Goal: Communication & Community: Answer question/provide support

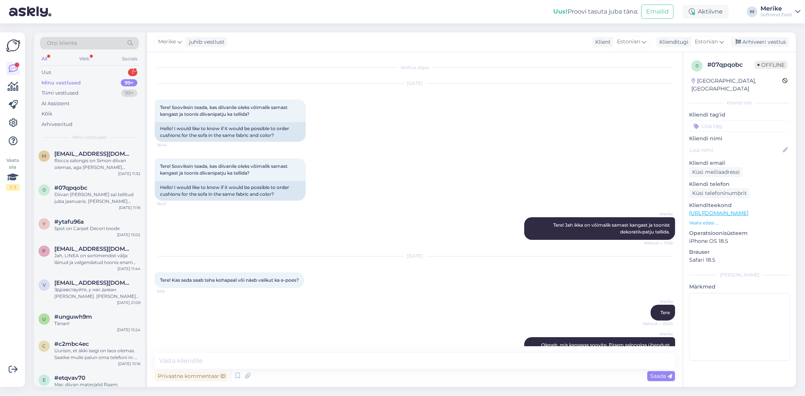
scroll to position [238, 0]
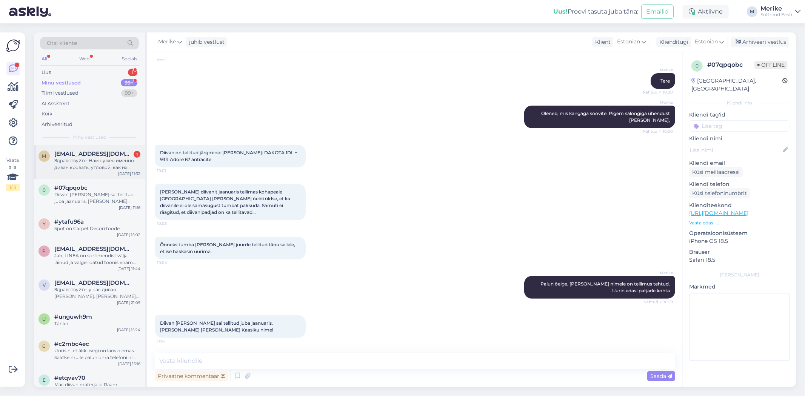
click at [94, 156] on span "[EMAIL_ADDRESS][DOMAIN_NAME]" at bounding box center [93, 154] width 79 height 7
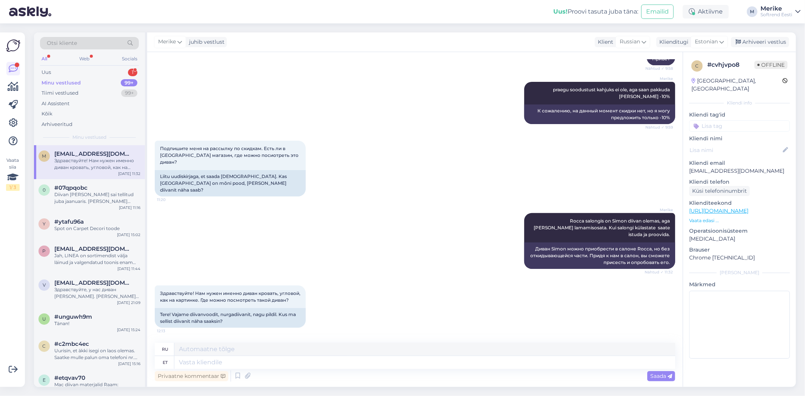
scroll to position [165, 0]
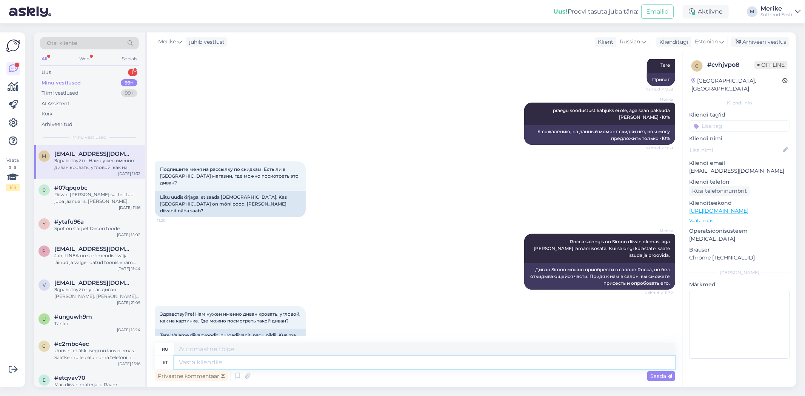
click at [184, 363] on textarea at bounding box center [424, 362] width 501 height 13
type textarea "Jaa"
type textarea "Да"
type textarea "Jaa,"
type textarea "Да,"
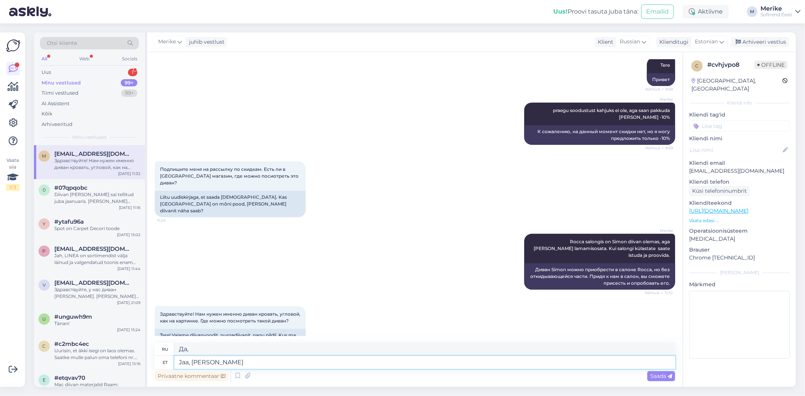
type textarea "Jaa, [PERSON_NAME] a"
type textarea "Да, я понял."
type textarea "Jaa, [PERSON_NAME] aru"
type textarea "Да, я понимаю."
type textarea "Jaa, [PERSON_NAME] aru. Seda"
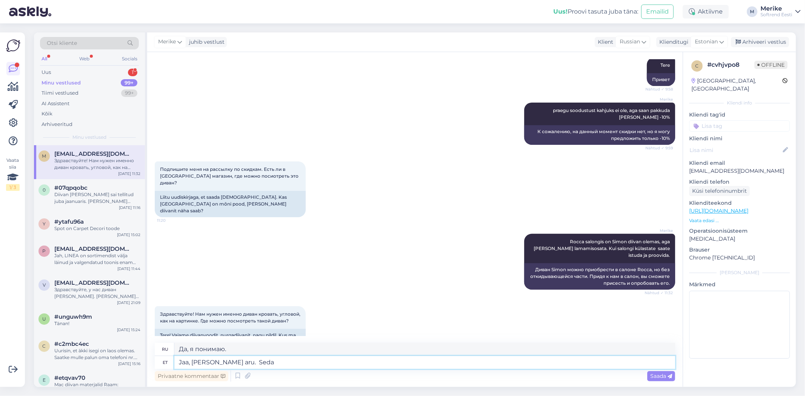
type textarea "Да, я понимаю. Это"
type textarea "Jaa, [PERSON_NAME] aru. Seda mudeli"
type textarea "Да, я понимаю. Эта модель"
type textarea "Jaa, [PERSON_NAME] aru. Seda mudelit nurgadiivaniga"
type textarea "Да, я понимаю. Эта модель с угловым диваном."
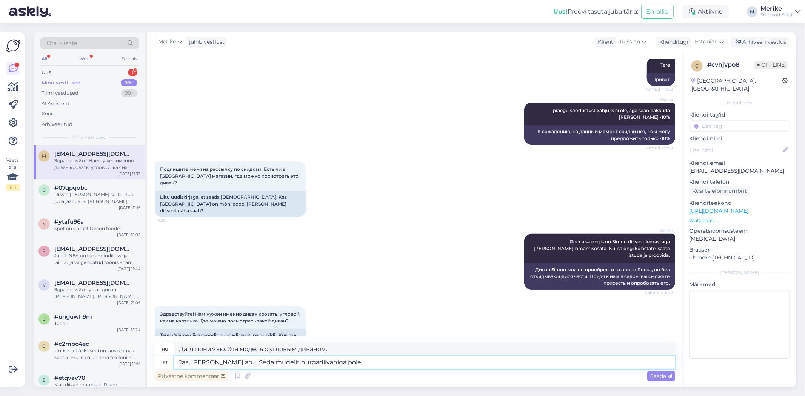
type textarea "Jaa, [PERSON_NAME] aru. Seda mudelit nurgadiivaniga pole k"
type textarea "Да, я понимаю. Эта модель не комплектуется угловым диваном."
type textarea "Jaa, [PERSON_NAME] aru. Seda mudelit nurgadiivaniga pole kuskil"
type textarea "Да, я понимаю. Эта модель с угловым диваном нигде не продаётся."
type textarea "Jaa, [PERSON_NAME] aru. Seda mudelit nurgadiivaniga pole kuskil [PERSON_NAME]"
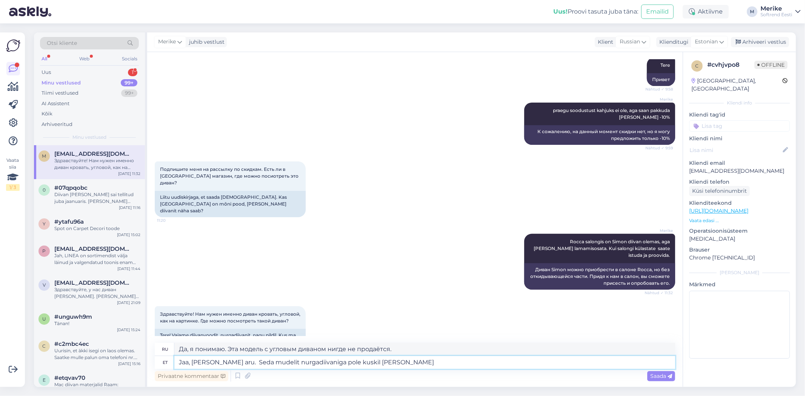
type textarea "Да, я понимаю. Эта модель с угловым диваном отсутствует в наличии в салоне."
type textarea "Jaa, [PERSON_NAME] aru. Seda mudelit nurgadiivaniga pole kuskil salongis näidis…"
type textarea "Да, я понимаю. Эта модель с угловым диваном не представлена в качестве образца …"
type textarea "Jaa, [PERSON_NAME] aru. Seda mudelit nurgadiivaniga pole kuskil salongis näidis…"
type textarea "Да, я понимаю. Эта модель с угловым диваном не представлена в качестве образца …"
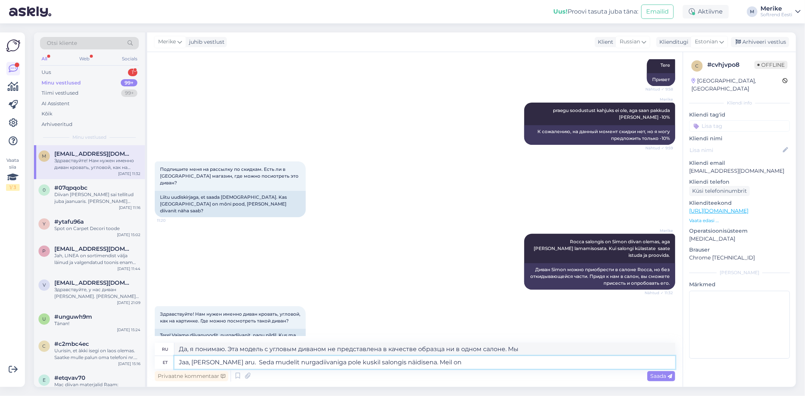
type textarea "Jaa, [PERSON_NAME] aru. Seda mudelit nurgadiivaniga pole kuskil salongis näidis…"
type textarea "Да, я понимаю. Эта модель с угловым диваном не представлена в качестве образца …"
type textarea "Jaa, [PERSON_NAME] aru. Seda mudelit nurgadiivaniga pole kuskil salongis näidis…"
type textarea "Да, я понимаю. Эта модель с угловым диваном не представлена в качестве образца …"
type textarea "Jaa, [PERSON_NAME] aru. Seda mudelit nurgadiivaniga pole kuskil salongis näidis…"
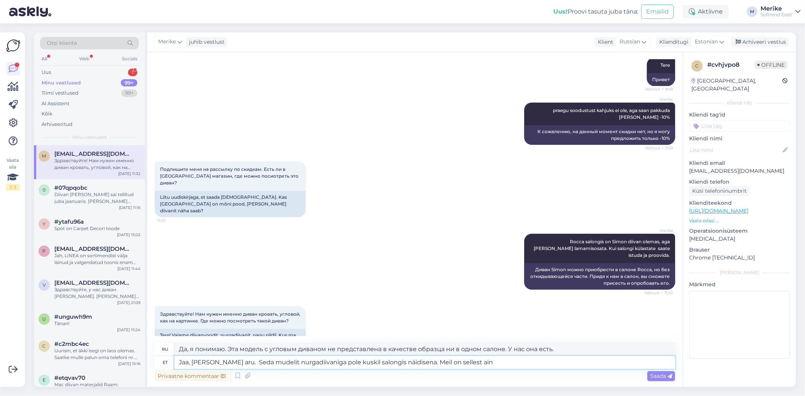
type textarea "Да, я понимаю. Эта модель с угловым диваном не представлена в качестве образца …"
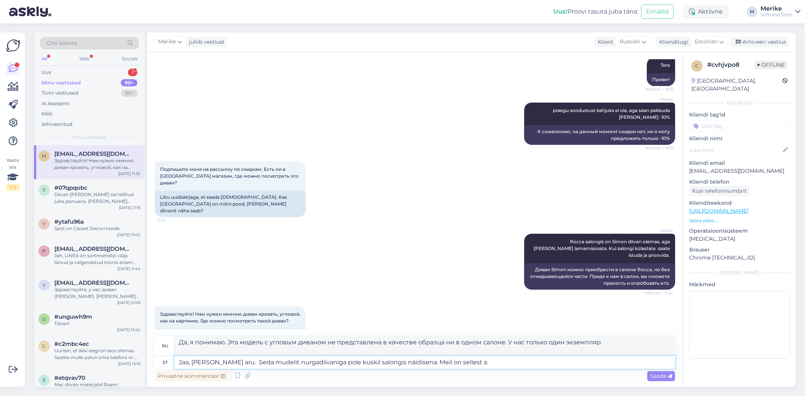
type textarea "Jaa, [PERSON_NAME] aru. Seda mudelit nurgadiivaniga pole kuskil salongis näidis…"
type textarea "Да, я понимаю. Эта модель с угловым диваном не представлена в качестве образца …"
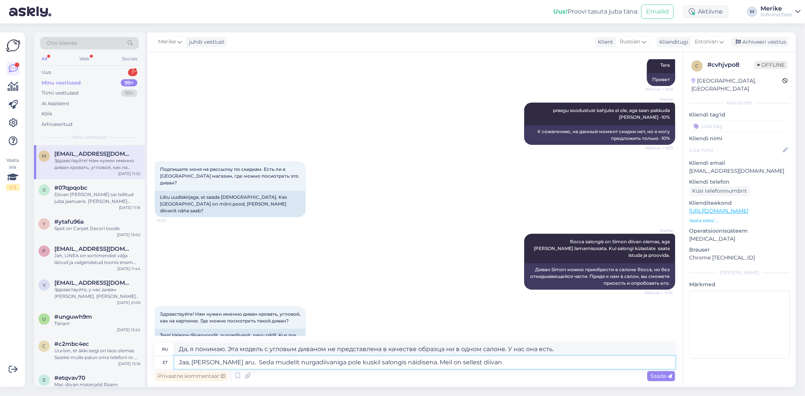
type textarea "Jaa, [PERSON_NAME] aru. Seda mudelit nurgadiivaniga pole kuskil salongis näidis…"
type textarea "Да, я понимаю. Эта модель с угловым диваном не представлена в качестве образца …"
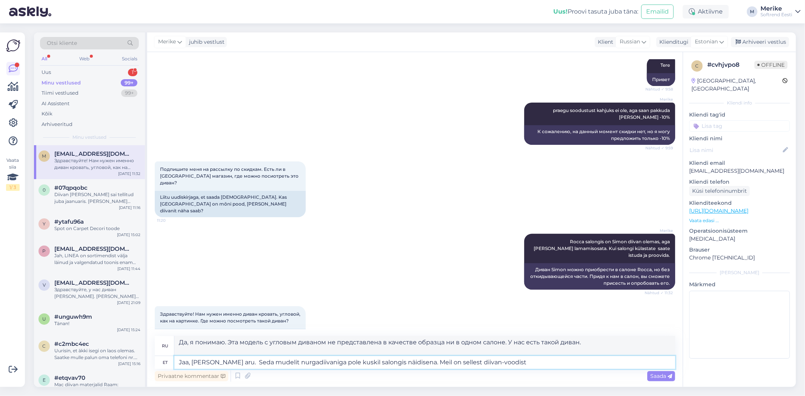
type textarea "Jaa, [PERSON_NAME] aru. Seda mudelit nurgadiivaniga pole kuskil salongis näidis…"
type textarea "Да, я понимаю. Эта модель с угловым диваном не представлена в качестве образца …"
type textarea "Jaa, [PERSON_NAME] aru. Seda mudelit nurgadiivaniga pole kuskil salongis näidis…"
type textarea "Да, я понимаю. Эта модель с угловым диваном не представлена в качестве образца …"
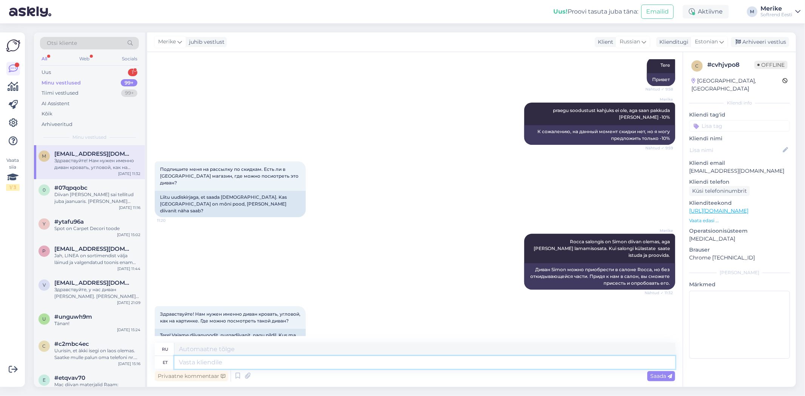
scroll to position [230, 0]
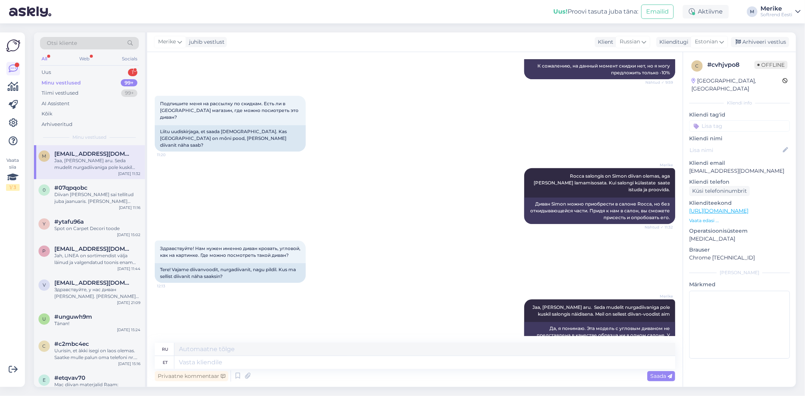
drag, startPoint x: 596, startPoint y: 292, endPoint x: 454, endPoint y: 340, distance: 150.2
click at [454, 340] on div "Vestlus algas [DATE] Здравствуйте! У Вас бывают скидки? Нам интересует diivanvo…" at bounding box center [415, 219] width 536 height 335
drag, startPoint x: 584, startPoint y: 304, endPoint x: 470, endPoint y: 299, distance: 113.7
click at [473, 303] on div "[PERSON_NAME], [PERSON_NAME] aru. Seda mudelit nurgadiivaniga pole kuskil salon…" at bounding box center [415, 324] width 520 height 66
click at [189, 364] on textarea at bounding box center [424, 362] width 501 height 13
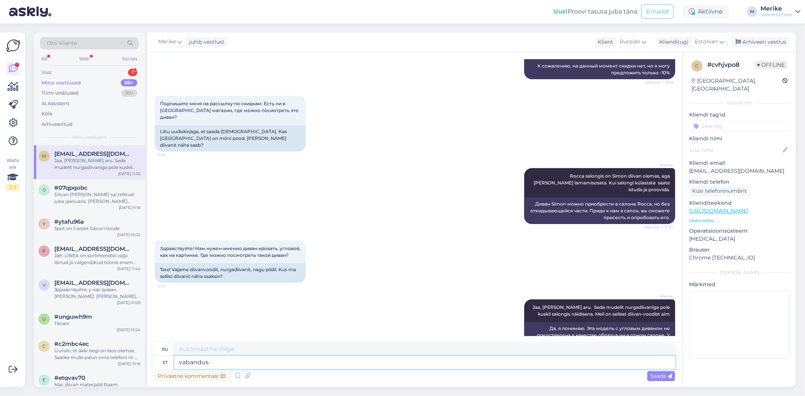
type textarea "vabandust"
type textarea "извини"
type textarea "vabandust..."
type textarea "vabandust... Meil"
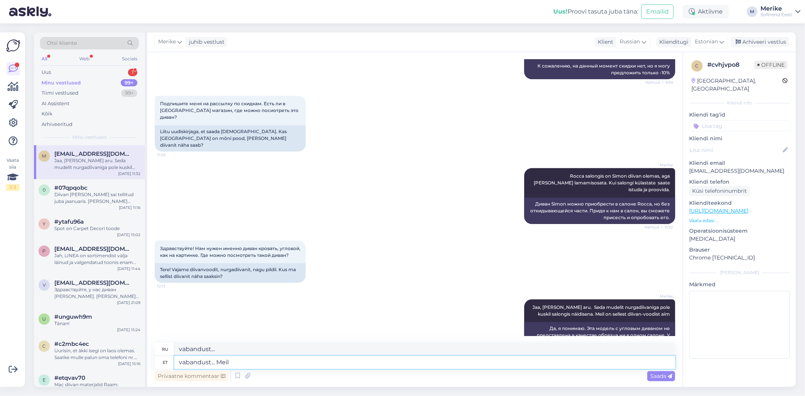
type textarea "vabandust... Мы"
type textarea "vabandust... Meil on"
type textarea "vabandust... У нас есть"
type textarea "vabandust... Meil on sellest"
type textarea "vabandust... У нас есть это"
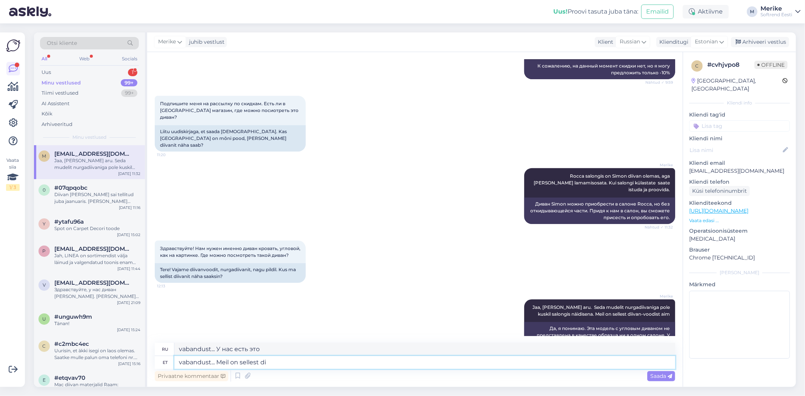
type textarea "vabandust... Meil on sellest dii"
type textarea "vabandust... У нас возникла проблема."
type textarea "vabandust... Meil on sellest diivan.voodist"
type textarea "vabandust... У нас есть diivan.voodist"
type textarea "vabandust... Meil on sellest diivan.voodist aimult"
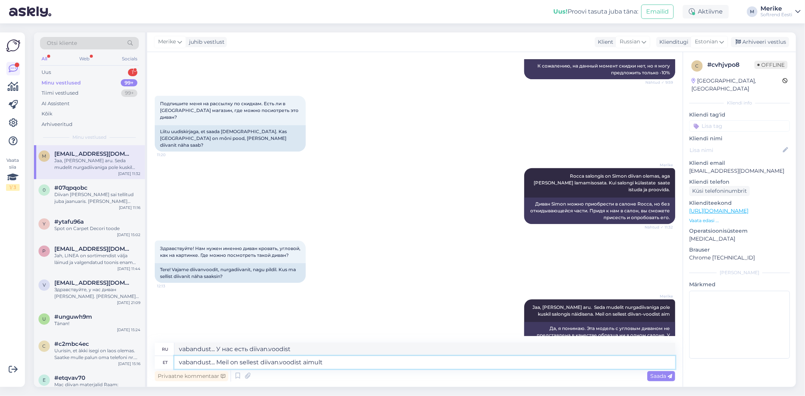
type textarea "vabandust... У нас есть идея по поводу этого diivan.voodist"
type textarea "vabandust... Meil on sellest diivan.voodist aimult mude, k"
type textarea "vabandust... У нас есть смутное представление об этом diivan.voodist ,"
type textarea "vabandust... Meil on sellest diivan.voodist aimult mude, kus"
type textarea "vabandust... У нас есть смутное представление об этом diivan.voodist , где"
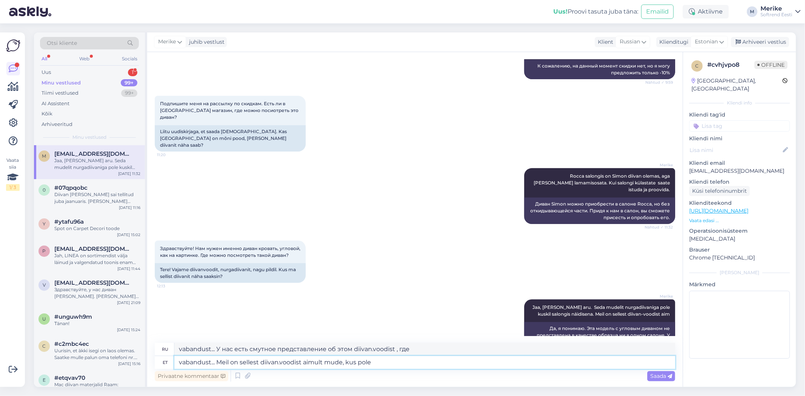
type textarea "vabandust... Meil on sellest diivan.voodist aimult mude, kus pole"
type textarea "vabandust... У нас есть смутное представление об этом diivan.voodist , где нет"
click at [383, 362] on textarea "vabandust... Meil on sellest diivan.voodist aimult mude, kus pole" at bounding box center [424, 362] width 501 height 13
type textarea "vabandust... Meil on sellest diivan.voodist aimult mudel, kus pole"
type textarea "vabandust... У нас есть модель этого diivan.voodist , у которой нет"
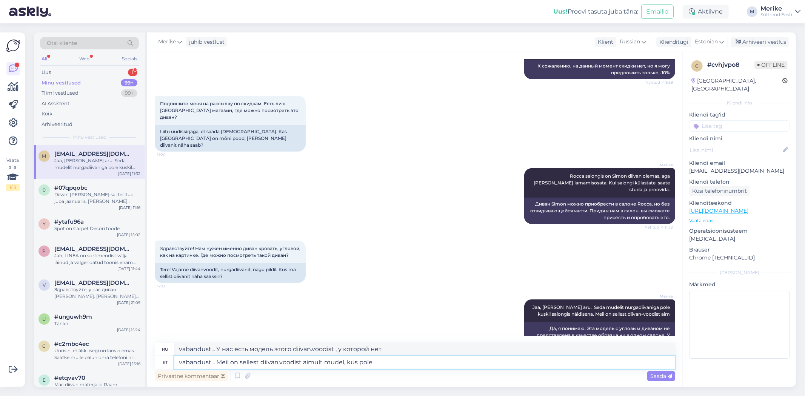
click at [306, 364] on textarea "vabandust... Meil on sellest diivan.voodist aimult mudel, kus pole" at bounding box center [424, 362] width 501 height 13
type textarea "vabandust... Meil on sellest diivanvoodist aimult mudel, kus pole"
type textarea "vabandust... У нас есть модель этого дивана-кровати, у которой нет"
click at [429, 365] on textarea "vabandust... Meil on sellest diivan-voodist aimult mudel, kus pole" at bounding box center [424, 362] width 501 height 13
type textarea "vabandust... Meil on sellest diivan-voodist aimult mudel, kus pole lamamisosa."
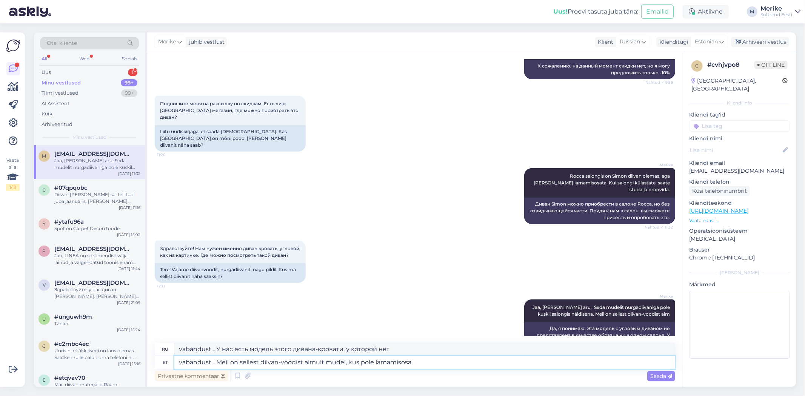
type textarea "vabandust... У нас есть модель этого дивана-кровати, у которой нет откидывающей…"
click at [348, 362] on textarea "vabandust... Meil on sellest diivan-voodist aimult mudel, kus pole lamamisosa." at bounding box center [424, 362] width 501 height 13
type textarea "vabandust... Meil on sellest diivan-voodist ainult mudel, kus pole lamamisosa."
type textarea "vabandust... У нас есть только модель этого дивана-кровати без откидывающейся ч…"
click at [475, 365] on textarea "vabandust... Meil on sellest diivan-voodist ainult mudel, kus pole lamamisosa." at bounding box center [424, 362] width 501 height 13
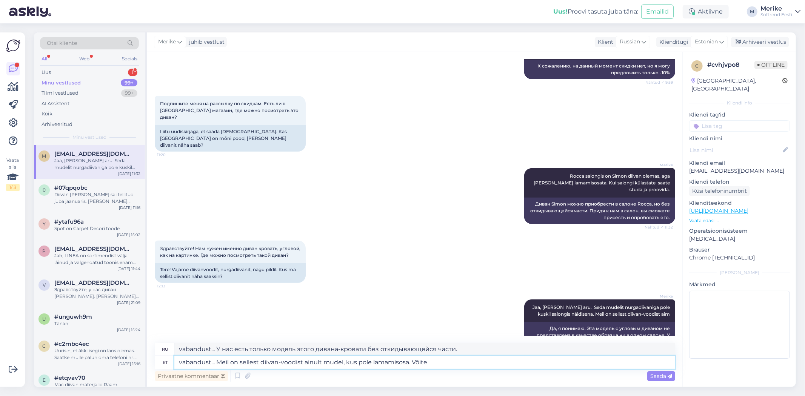
type textarea "vabandust... Meil on sellest diivan-voodist ainult mudel, kus pole lamamisosa. …"
type textarea "vabandust... У нас есть только модель этого дивана-кровати без откидывающейся ч…"
type textarea "vabandust... Meil on sellest diivan-voodist ainult mudel, kus pole lamamisosa. …"
type textarea "vabandust... У нас есть только модель этого дивана-кровати без откидывающейся ч…"
type textarea "vabandust... Meil on sellest diivan-voodist ainult mudel, kus pole lamamisosa. …"
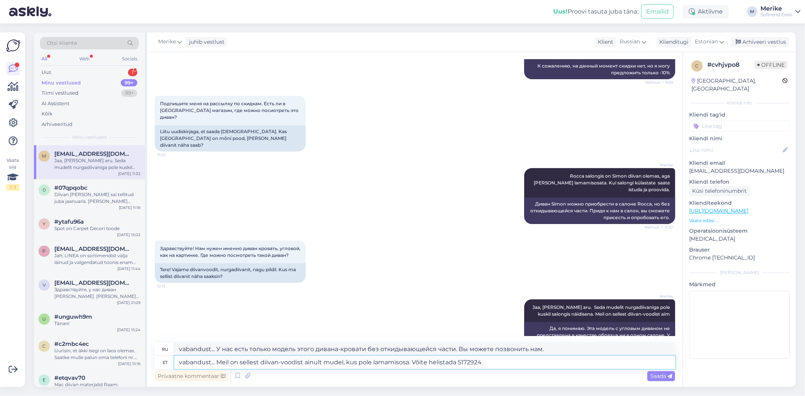
type textarea "vabandust... У нас есть только модель этого дивана-кровати без откидывающейся ч…"
type textarea "vabandust... Meil on sellest diivan-voodist ainult mudel, kus pole lamamisosa. …"
type textarea "vabandust... У нас есть только модель этого дивана-кровати без откидывающейся ч…"
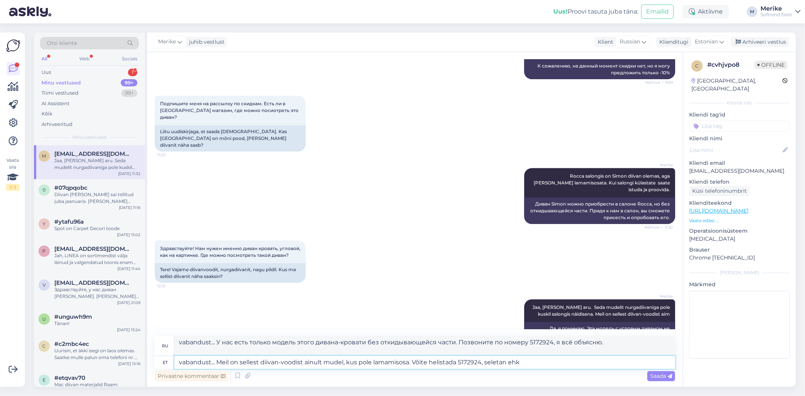
type textarea "vabandust... Meil on sellest diivan-voodist ainult mudel, kus pole lamamisosa. …"
type textarea "vabandust... У нас есть только эта модель дивана-кровати без откидывающейся час…"
type textarea "vabandust... Meil on sellest diivan-voodist ainult mudel, kus pole lamamisosa. …"
type textarea "vabandust... У нас есть только эта модель дивана-кровати без откидывающейся час…"
type textarea "vabandust... Meil on sellest diivan-voodist ainult mudel, kus pole lamamisosa. …"
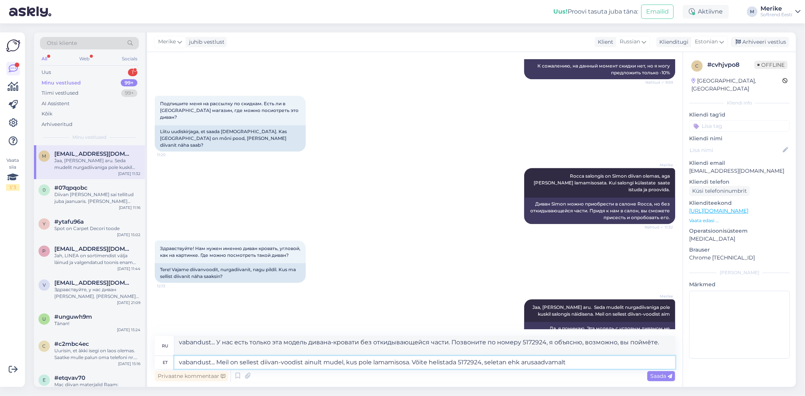
type textarea "vabandust... У нас есть только модель этого дивана-кровати без откидывающейся ч…"
click at [636, 362] on textarea "vabandust... Meil on sellest diivan-voodist ainult mudel, kus pole lamamisosa. …" at bounding box center [424, 362] width 501 height 13
type textarea "vabandust... Meil on sellest diivan-voodist ainult mudel, kus pole lamamisosa. …"
click at [658, 374] on span "Saada" at bounding box center [661, 376] width 22 height 7
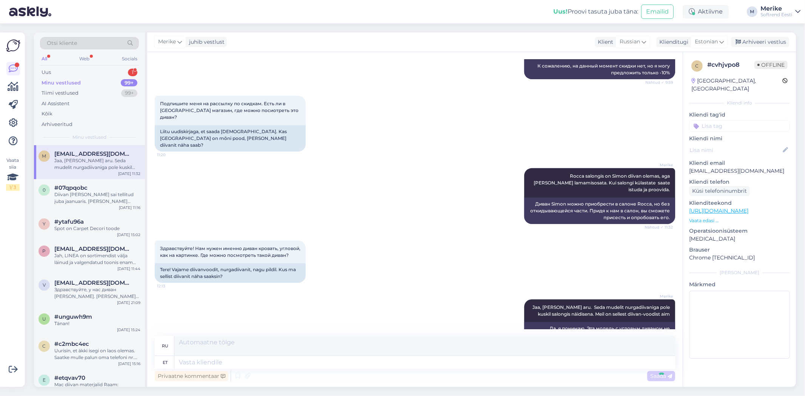
scroll to position [303, 0]
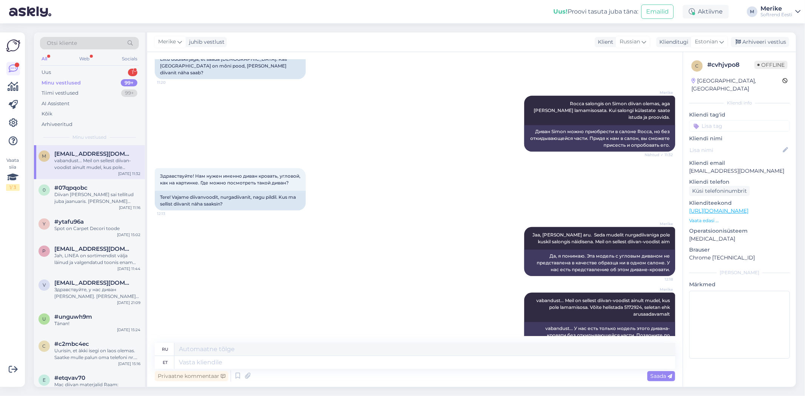
click at [79, 157] on div "vabandust... Meil on sellest diivan-voodist ainult mudel, kus pole lamamisosa. …" at bounding box center [97, 164] width 86 height 14
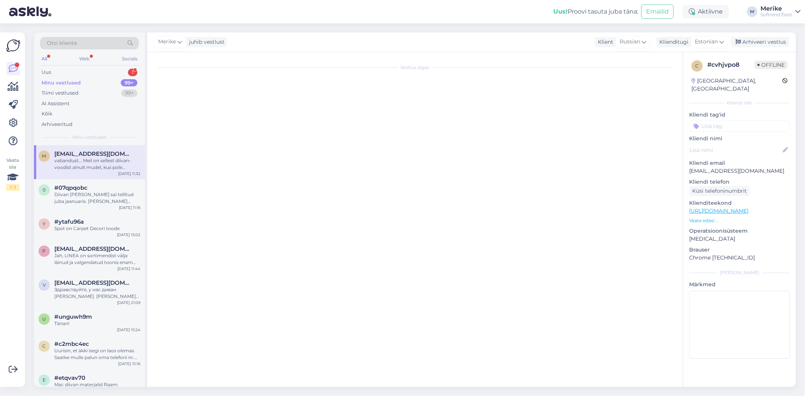
scroll to position [0, 0]
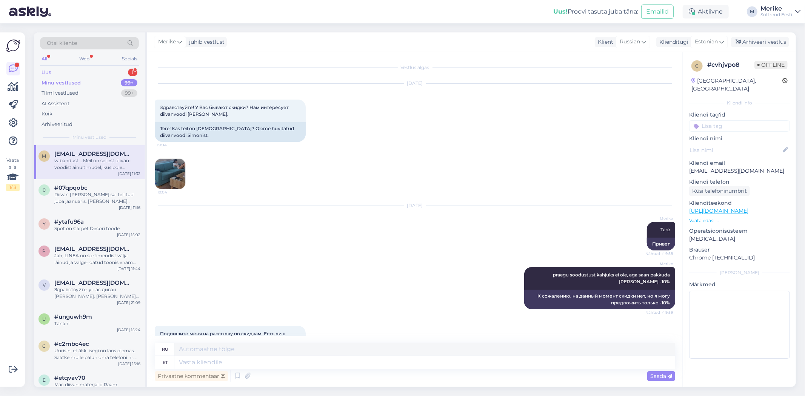
click at [45, 71] on div "Uus" at bounding box center [46, 73] width 9 height 8
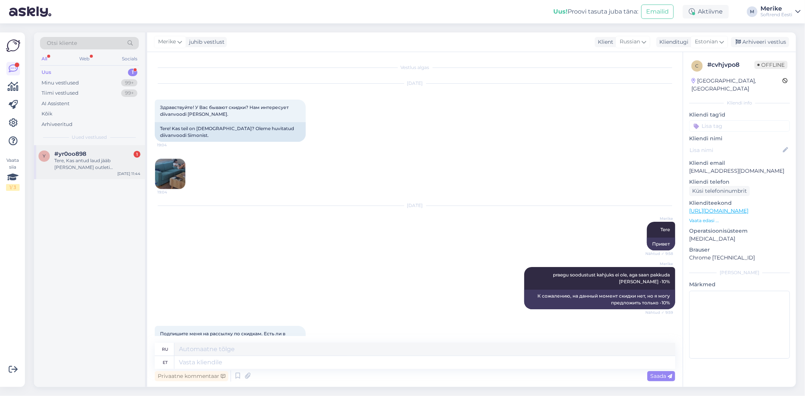
click at [85, 160] on div "Tere, Kas antud laud jääb [PERSON_NAME] outleti [PERSON_NAME] valikusse ? Või t…" at bounding box center [97, 164] width 86 height 14
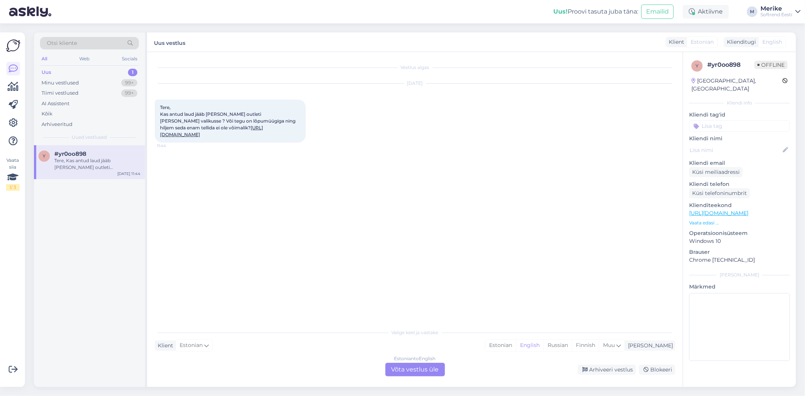
click at [218, 134] on link "[URL][DOMAIN_NAME]" at bounding box center [211, 131] width 103 height 12
click at [410, 369] on div "Estonian to English Võta vestlus üle" at bounding box center [415, 370] width 60 height 14
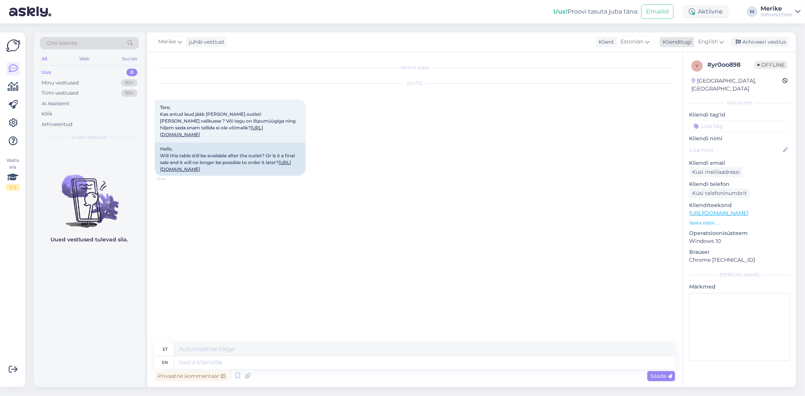
click at [718, 40] on div "English" at bounding box center [711, 42] width 34 height 12
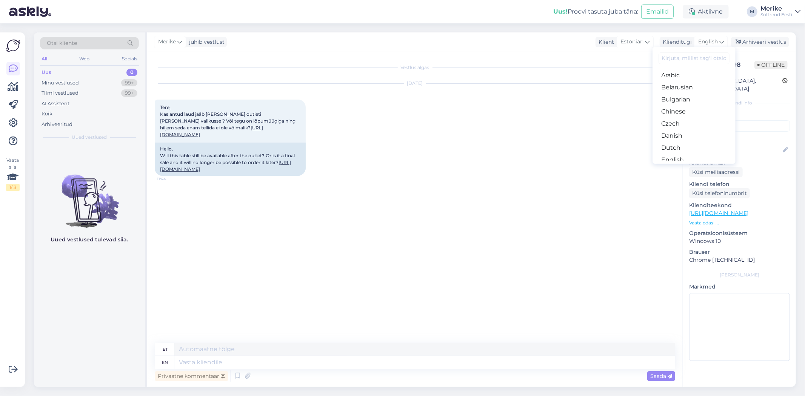
click at [676, 166] on link "Estonian" at bounding box center [694, 172] width 83 height 12
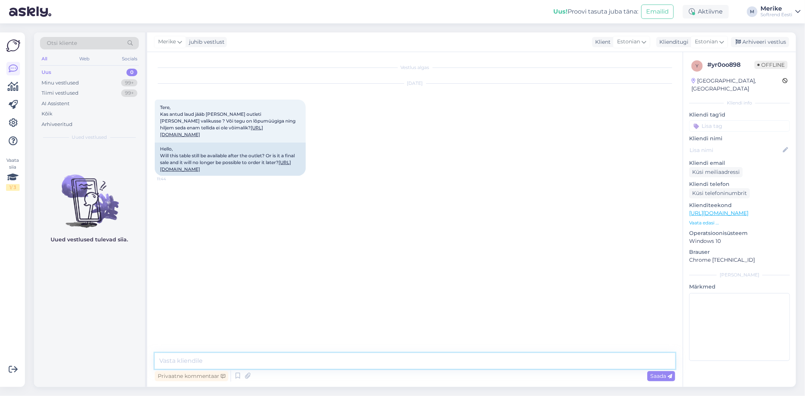
click at [175, 358] on textarea at bounding box center [415, 361] width 520 height 16
type textarea "Tere"
type textarea "Jah, need tooted lähevad meil sortimendist välja."
click at [658, 374] on span "Saada" at bounding box center [661, 376] width 22 height 7
click at [170, 357] on textarea at bounding box center [415, 361] width 520 height 16
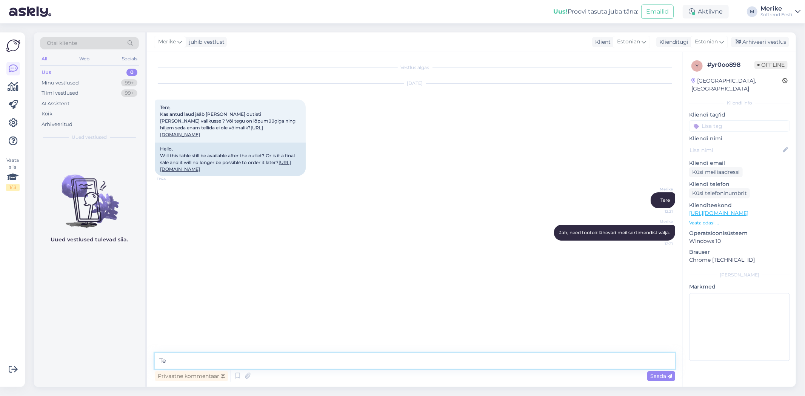
type textarea "T"
click at [221, 135] on link "[URL][DOMAIN_NAME]" at bounding box center [211, 131] width 103 height 12
click at [285, 364] on textarea "Rocca salongis on näidis olemas" at bounding box center [415, 361] width 520 height 16
click at [216, 360] on textarea "Rocca salongis on näidis olemas" at bounding box center [415, 361] width 520 height 16
click at [183, 361] on textarea "Rocca salongis on näidis olemas" at bounding box center [415, 361] width 520 height 16
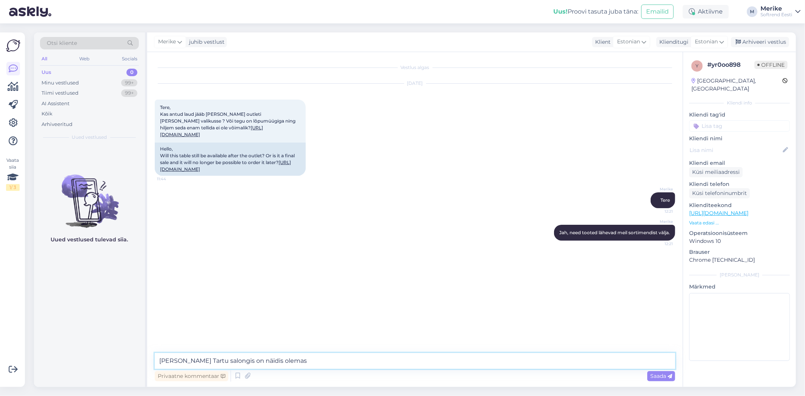
click at [316, 364] on textarea "[PERSON_NAME] Tartu salongis on näidis olemas" at bounding box center [415, 361] width 520 height 16
type textarea "[PERSON_NAME] Tartu salongis on näidis olemas. Võimaluse korral peaksite üle va…"
click at [659, 373] on span "Saada" at bounding box center [661, 376] width 22 height 7
